Goal: Information Seeking & Learning: Understand process/instructions

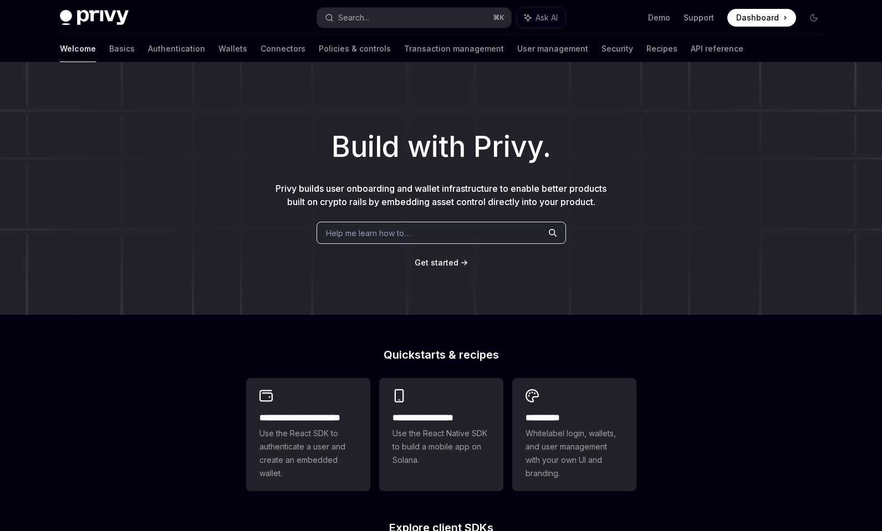
click at [501, 152] on h1 "Build with Privy." at bounding box center [441, 146] width 846 height 43
copy h1 "Privy"
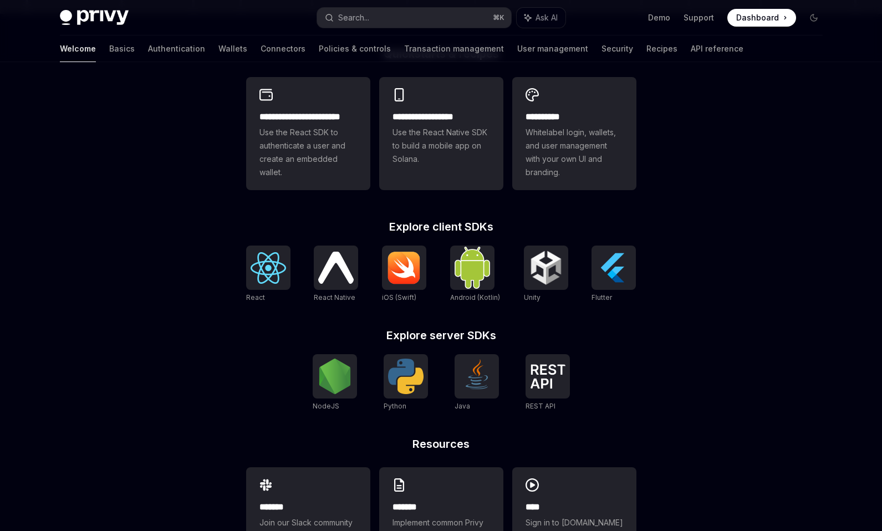
scroll to position [306, 0]
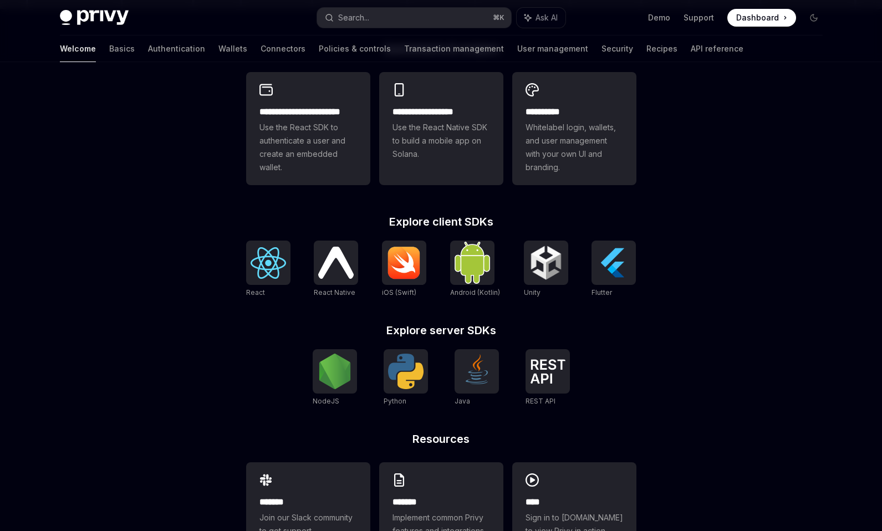
click at [586, 272] on div "React React Native React Native iOS (Swift) Android (Kotlin) Unity Unity Flutter" at bounding box center [441, 270] width 390 height 58
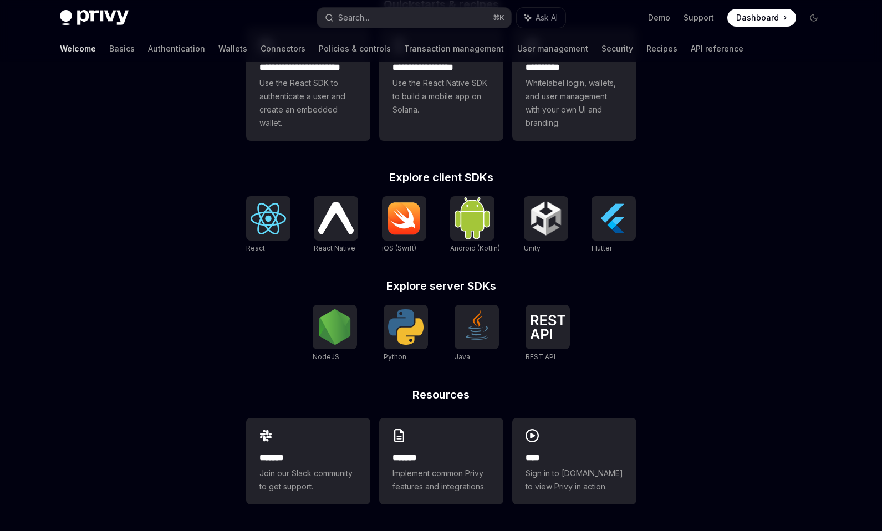
scroll to position [0, 0]
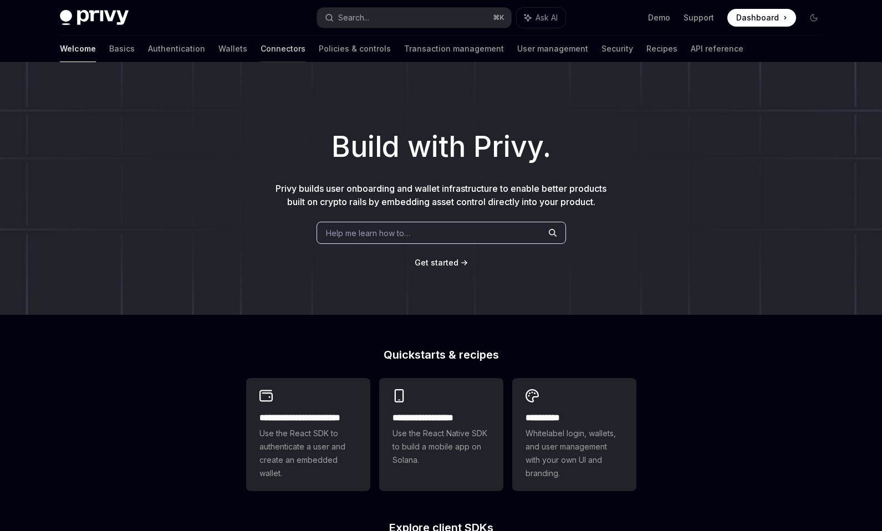
click at [261, 50] on link "Connectors" at bounding box center [283, 48] width 45 height 27
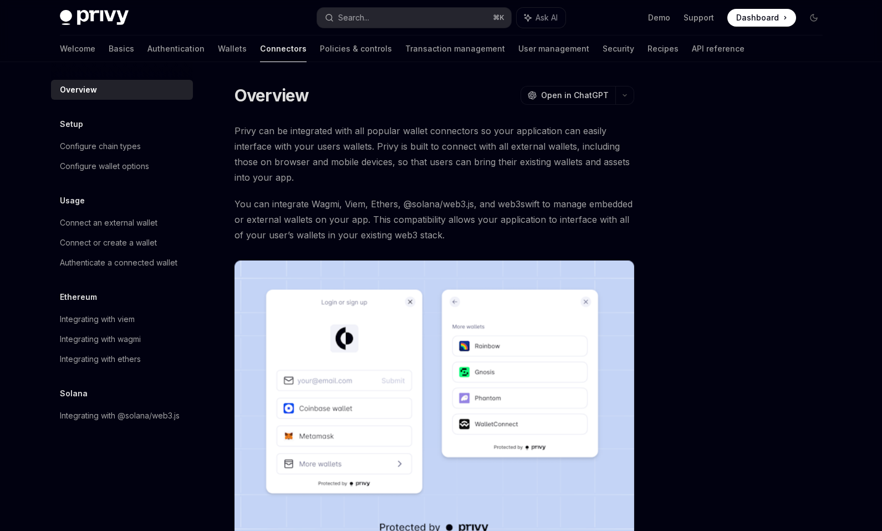
click at [119, 135] on div "Setup Configure chain types Configure wallet options" at bounding box center [122, 147] width 142 height 59
click at [116, 152] on div "Configure chain types" at bounding box center [100, 146] width 81 height 13
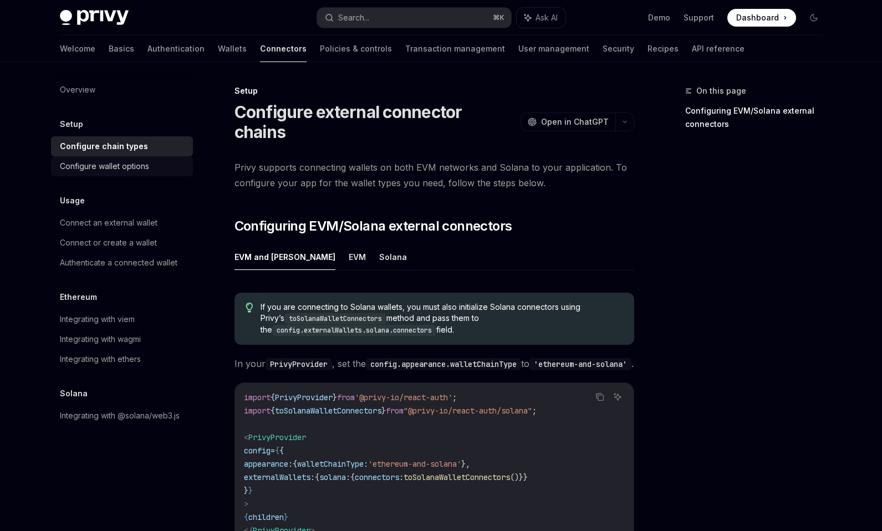
click at [114, 170] on div "Configure wallet options" at bounding box center [104, 166] width 89 height 13
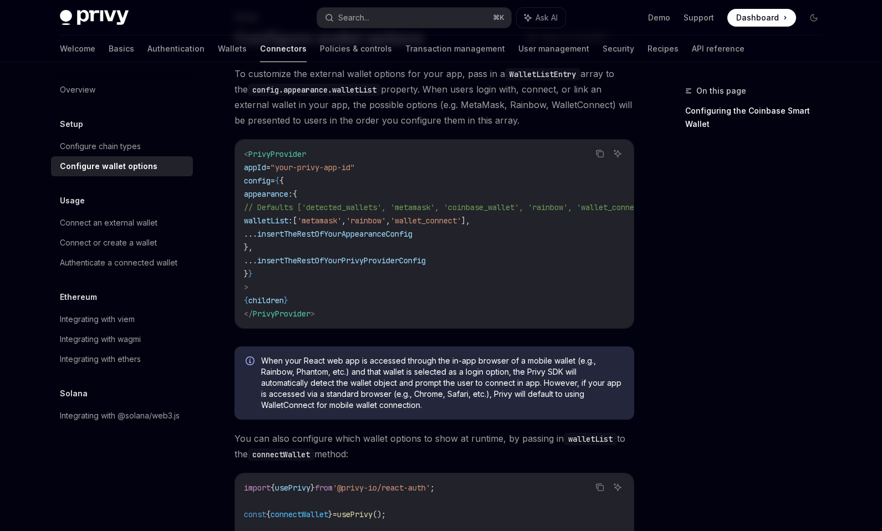
scroll to position [75, 0]
click at [116, 225] on div "Connect an external wallet" at bounding box center [109, 222] width 98 height 13
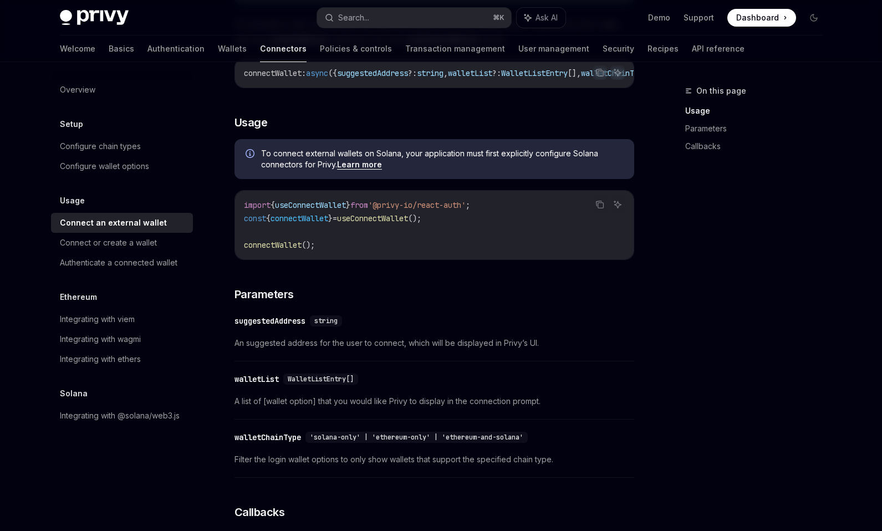
scroll to position [280, 0]
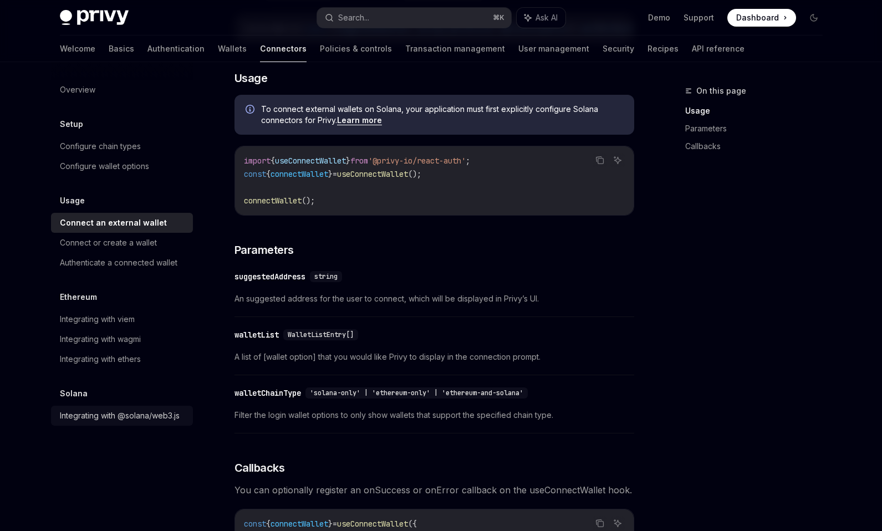
click at [93, 416] on div "Integrating with @solana/web3.js" at bounding box center [120, 415] width 120 height 13
type textarea "*"
